Goal: Information Seeking & Learning: Learn about a topic

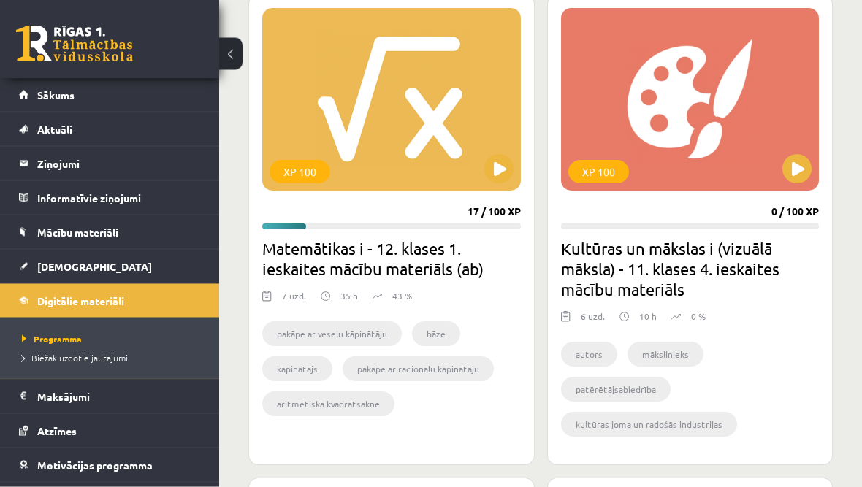
scroll to position [1852, 0]
click at [500, 175] on button at bounding box center [498, 168] width 29 height 29
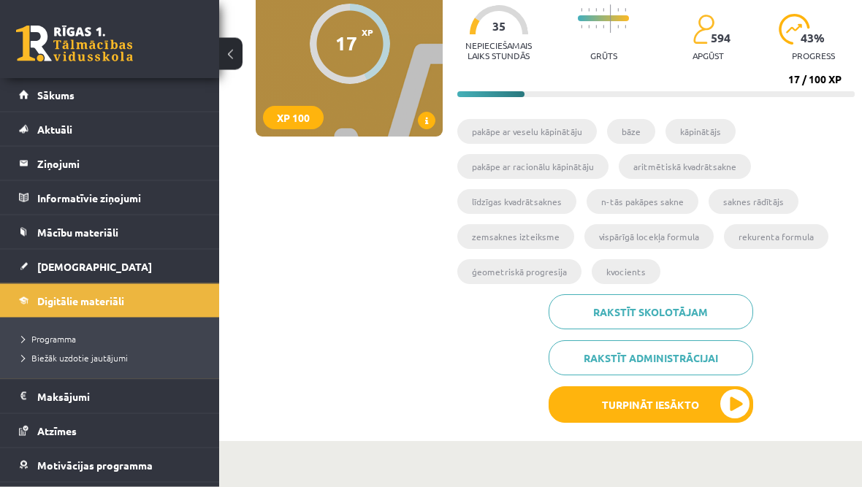
scroll to position [195, 0]
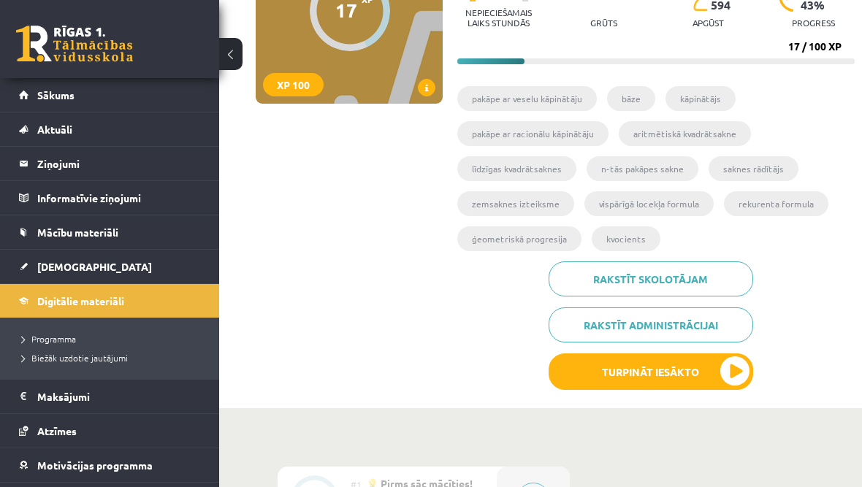
click at [677, 376] on button "Turpināt iesākto" at bounding box center [650, 371] width 204 height 37
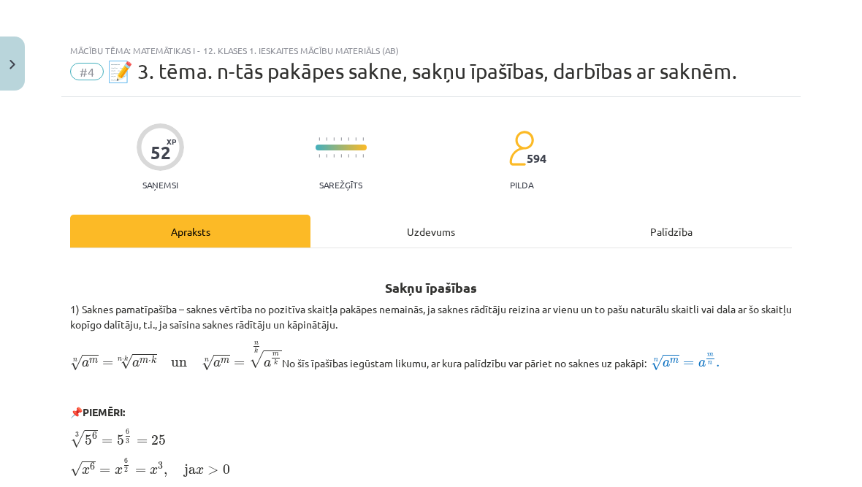
scroll to position [0, 0]
click at [91, 74] on span "#4" at bounding box center [87, 72] width 34 height 18
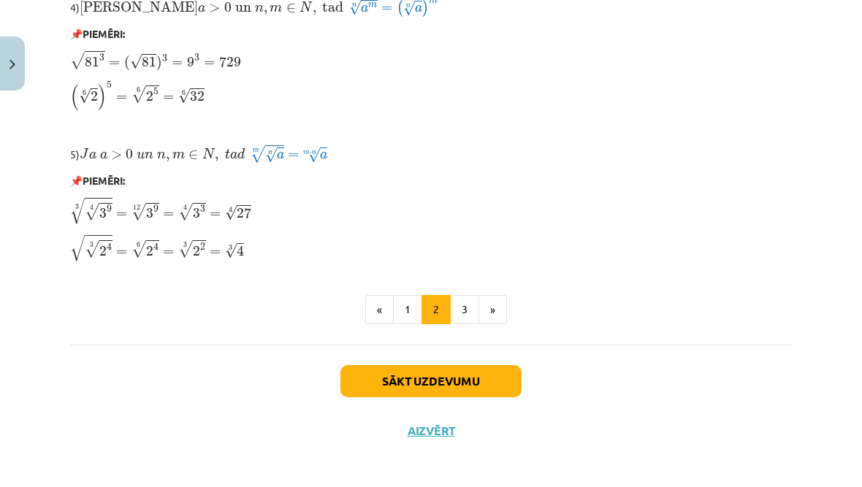
scroll to position [1282, 0]
click at [437, 424] on button "Aizvērt" at bounding box center [430, 431] width 55 height 15
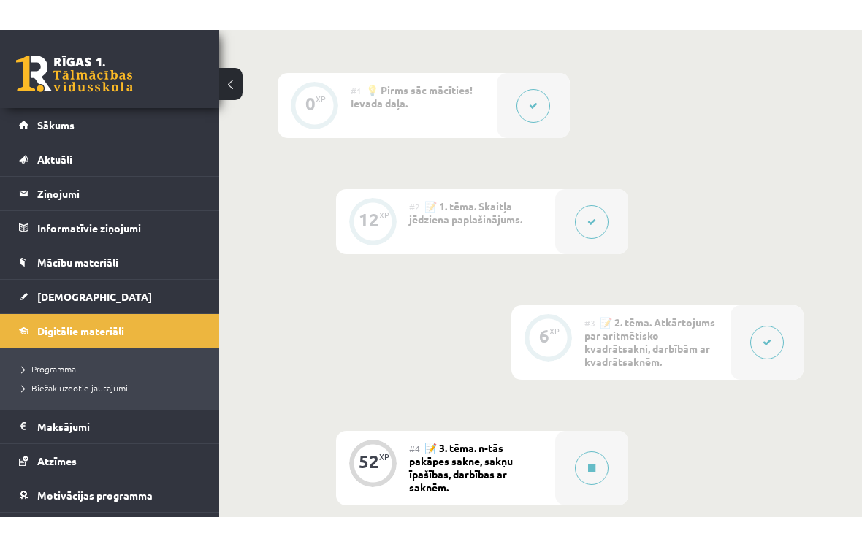
scroll to position [559, 0]
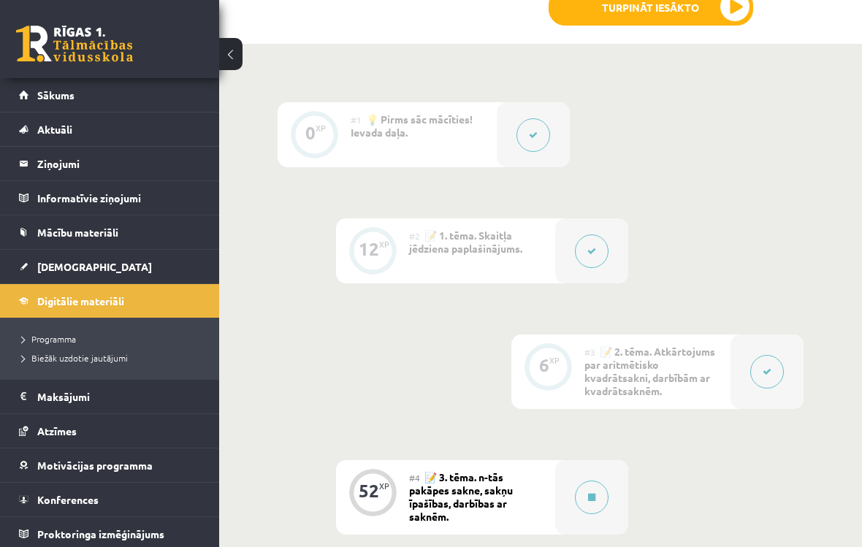
click at [375, 245] on div "12" at bounding box center [369, 248] width 20 height 13
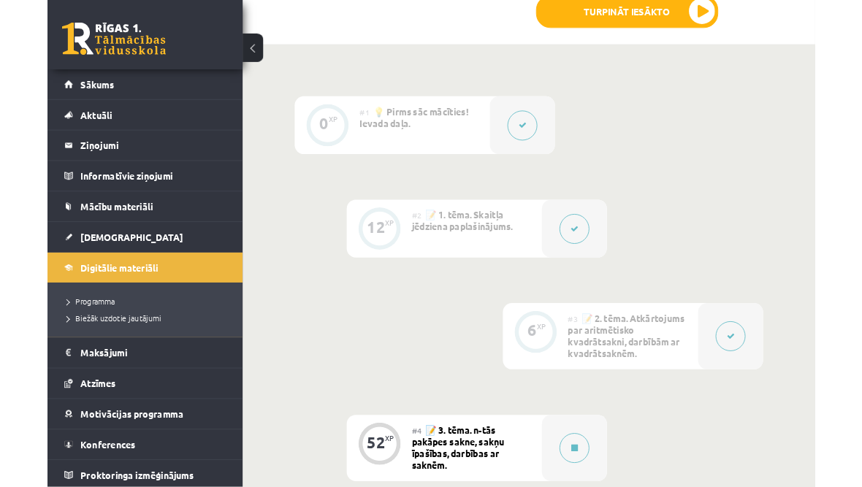
scroll to position [610, 0]
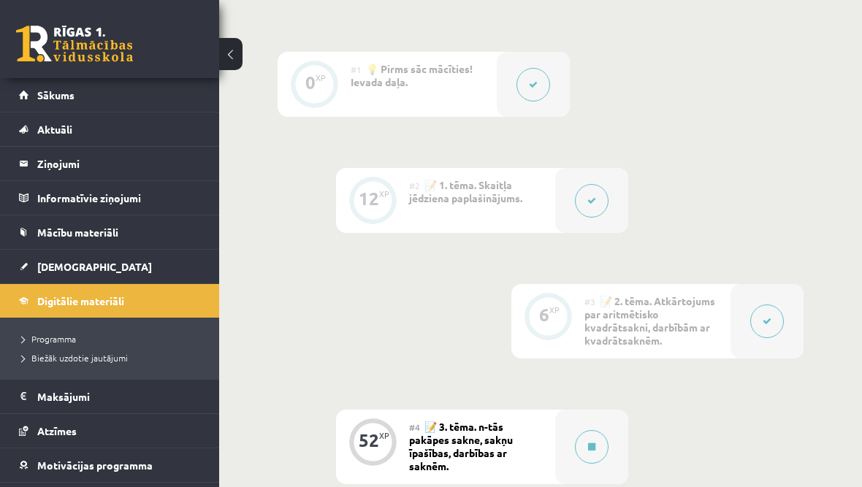
click at [596, 194] on button at bounding box center [592, 201] width 34 height 34
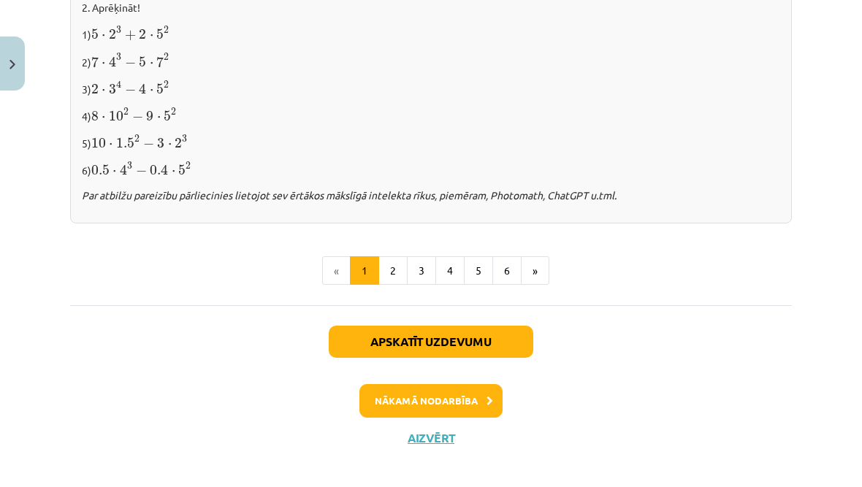
click at [395, 259] on button "2" at bounding box center [392, 270] width 29 height 29
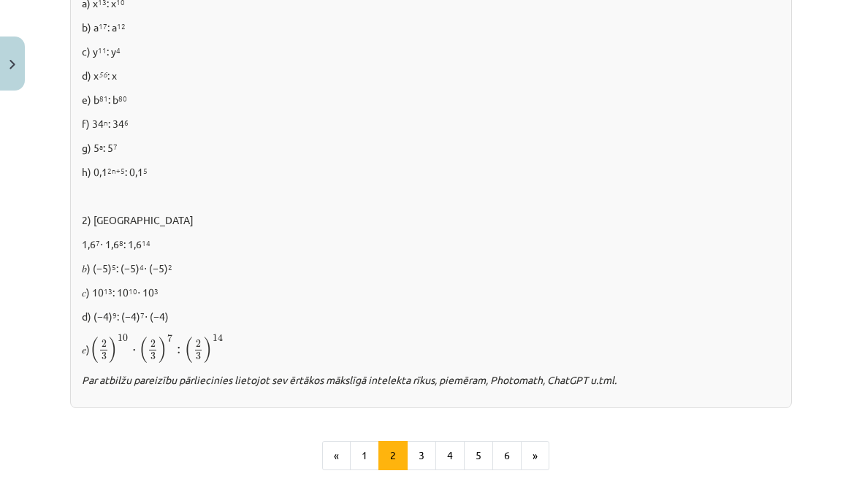
scroll to position [989, 0]
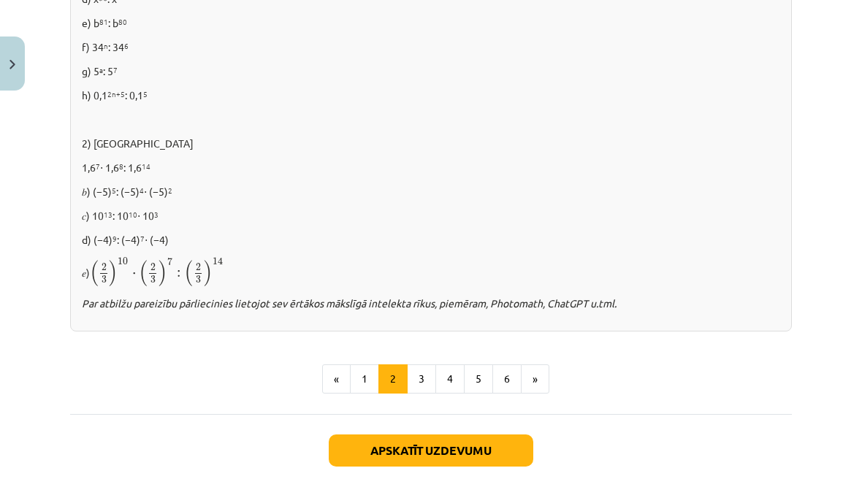
click at [432, 378] on button "3" at bounding box center [421, 378] width 29 height 29
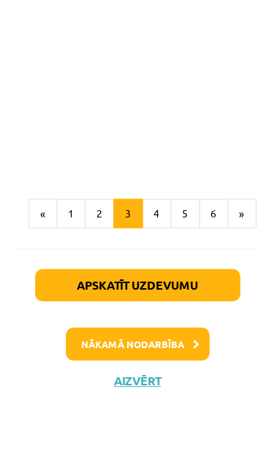
scroll to position [1604, 0]
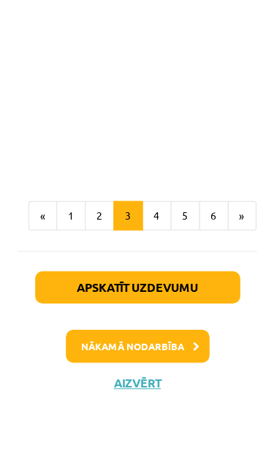
click at [142, 385] on button "Aizvērt" at bounding box center [137, 384] width 55 height 15
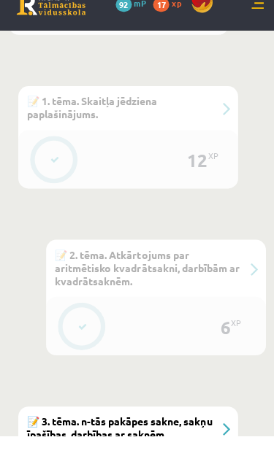
scroll to position [1019, 0]
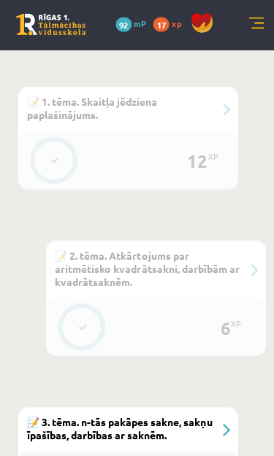
click at [54, 166] on button at bounding box center [55, 162] width 34 height 34
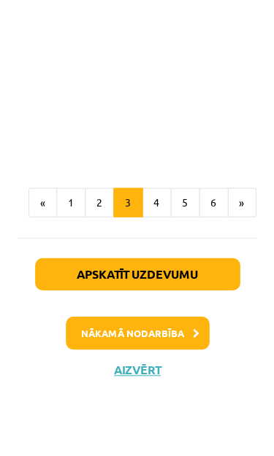
scroll to position [1617, 0]
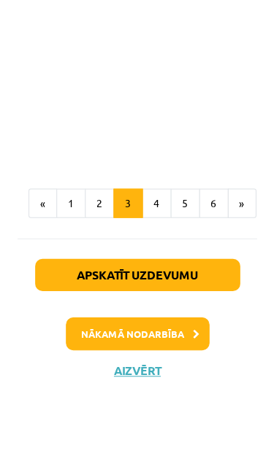
click at [149, 368] on button "Aizvērt" at bounding box center [137, 371] width 55 height 15
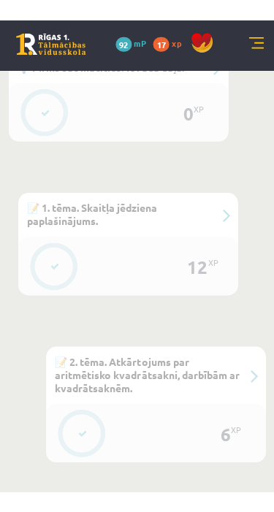
scroll to position [919, 0]
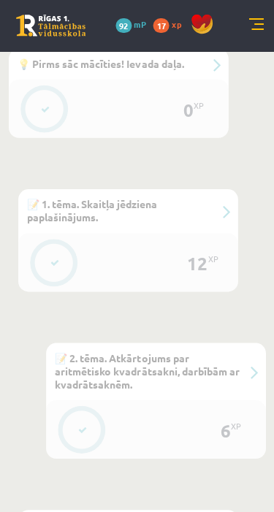
click at [71, 264] on button at bounding box center [55, 262] width 34 height 34
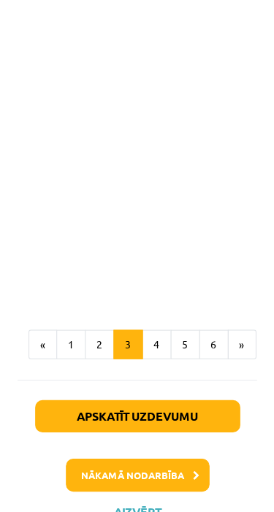
scroll to position [1476, 0]
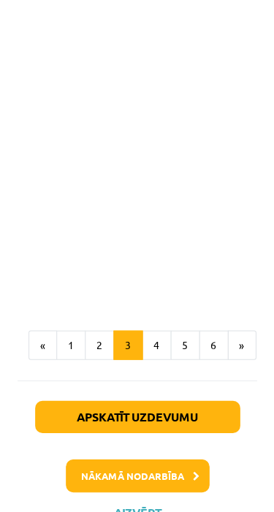
click at [82, 329] on button "1" at bounding box center [70, 343] width 29 height 29
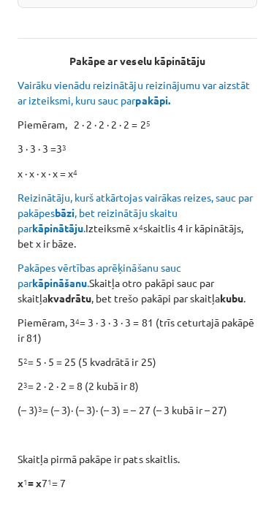
scroll to position [342, 0]
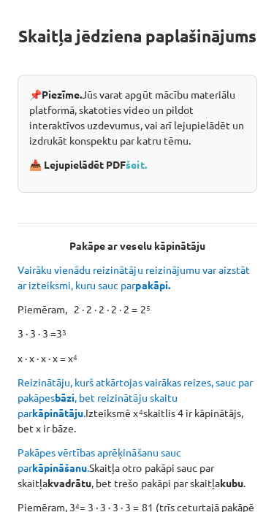
click at [137, 170] on link "šeit." at bounding box center [136, 163] width 20 height 13
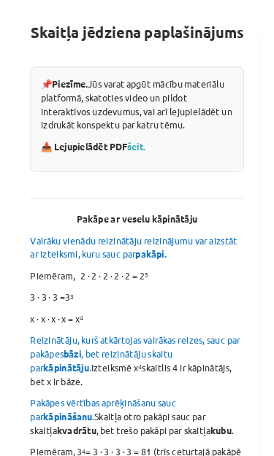
scroll to position [941, 0]
